Goal: Navigation & Orientation: Find specific page/section

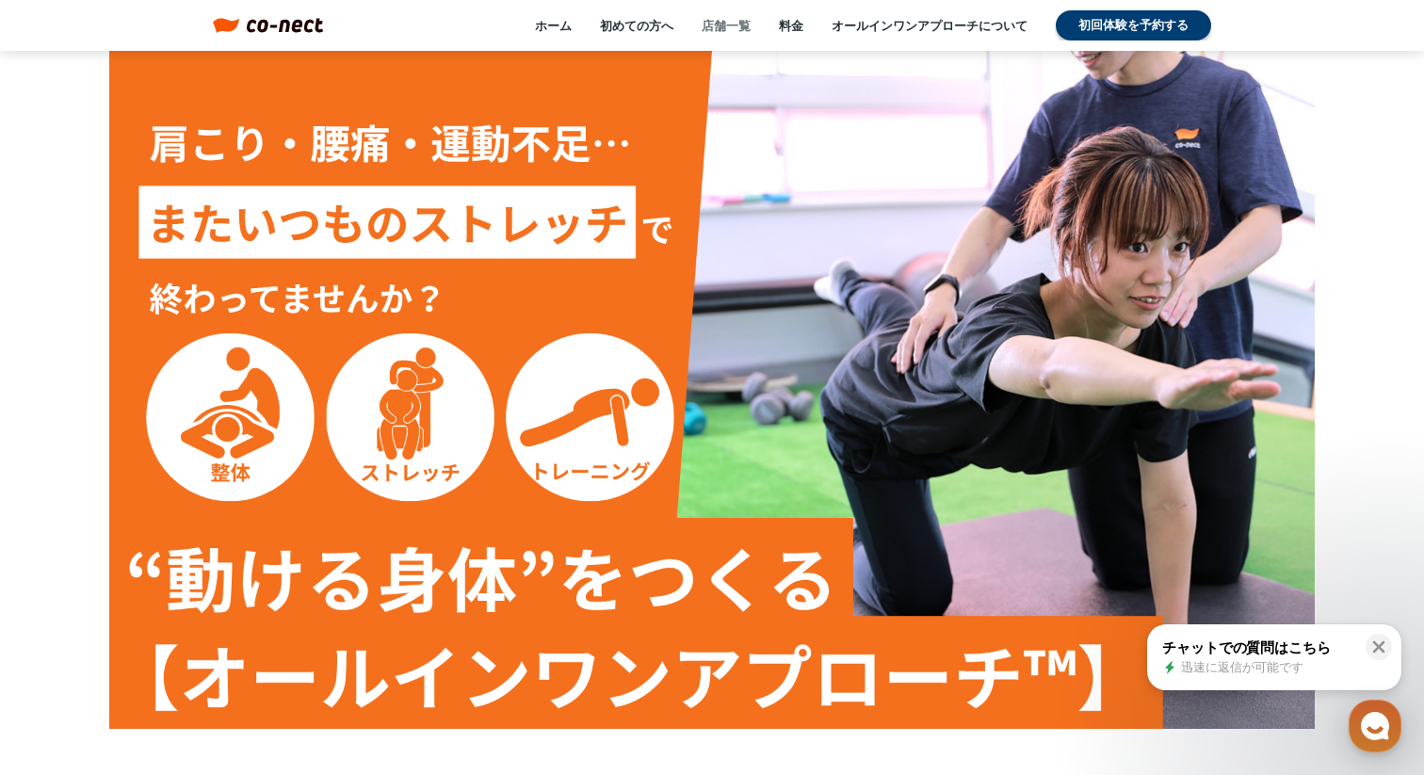
click at [720, 29] on link "店舗一覧" at bounding box center [726, 25] width 49 height 17
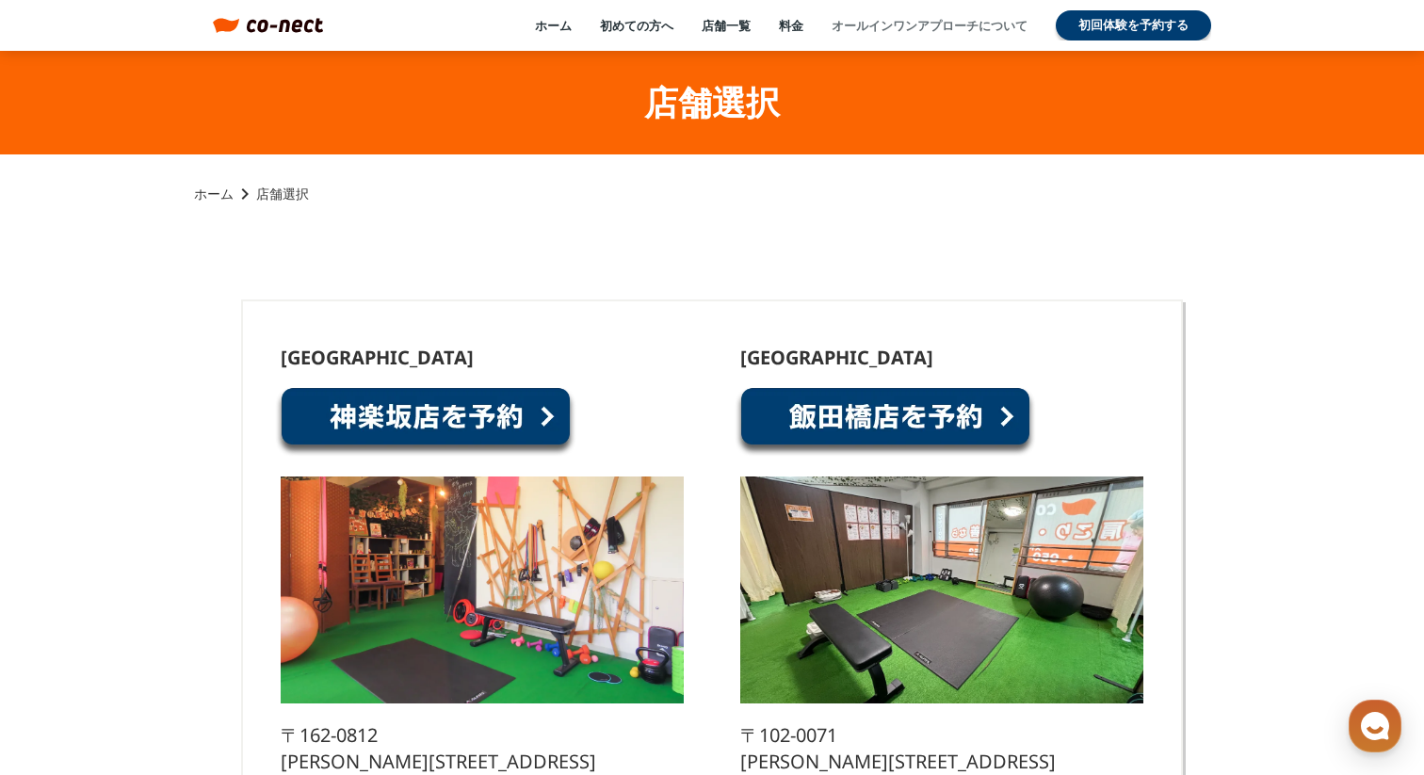
click at [896, 25] on link "オールインワンアプローチについて" at bounding box center [929, 25] width 196 height 17
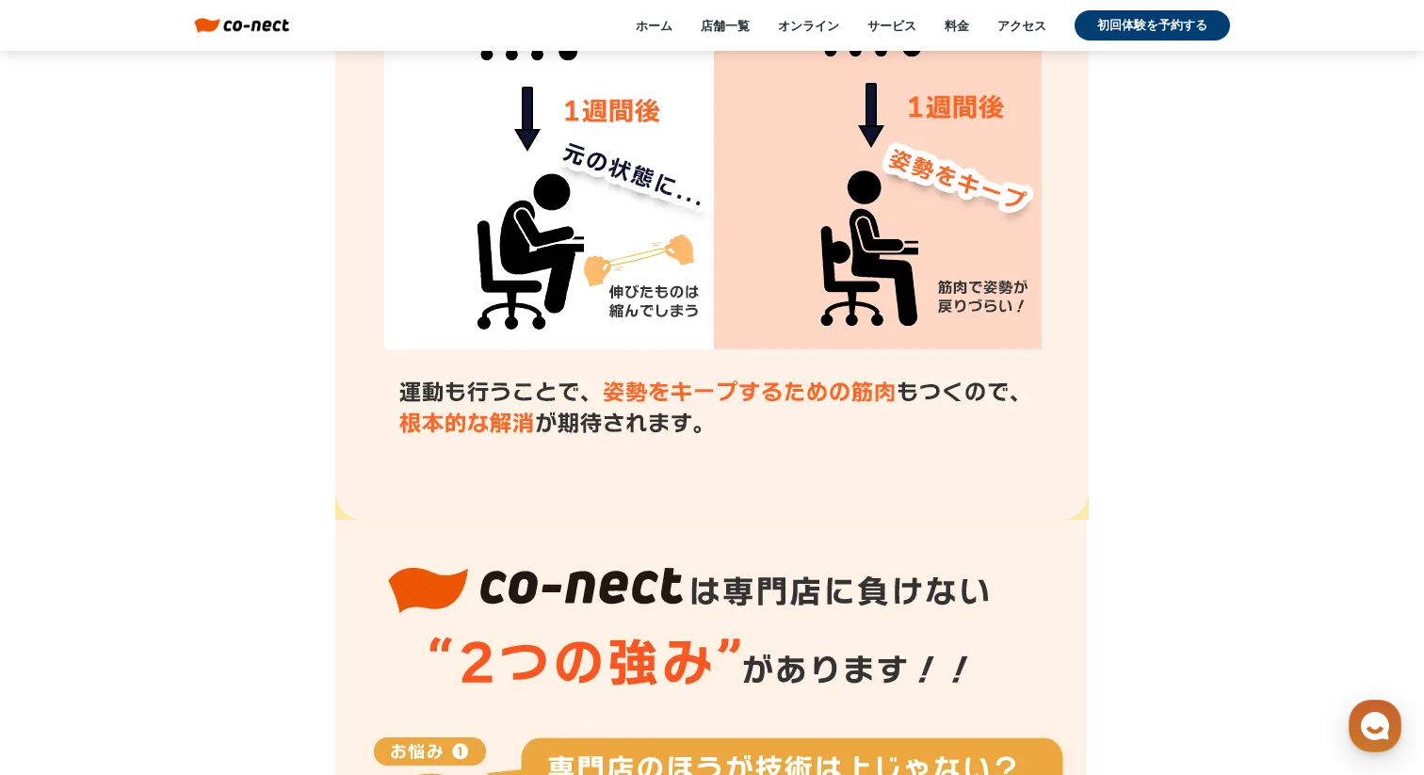
scroll to position [4201, 0]
